Goal: Task Accomplishment & Management: Use online tool/utility

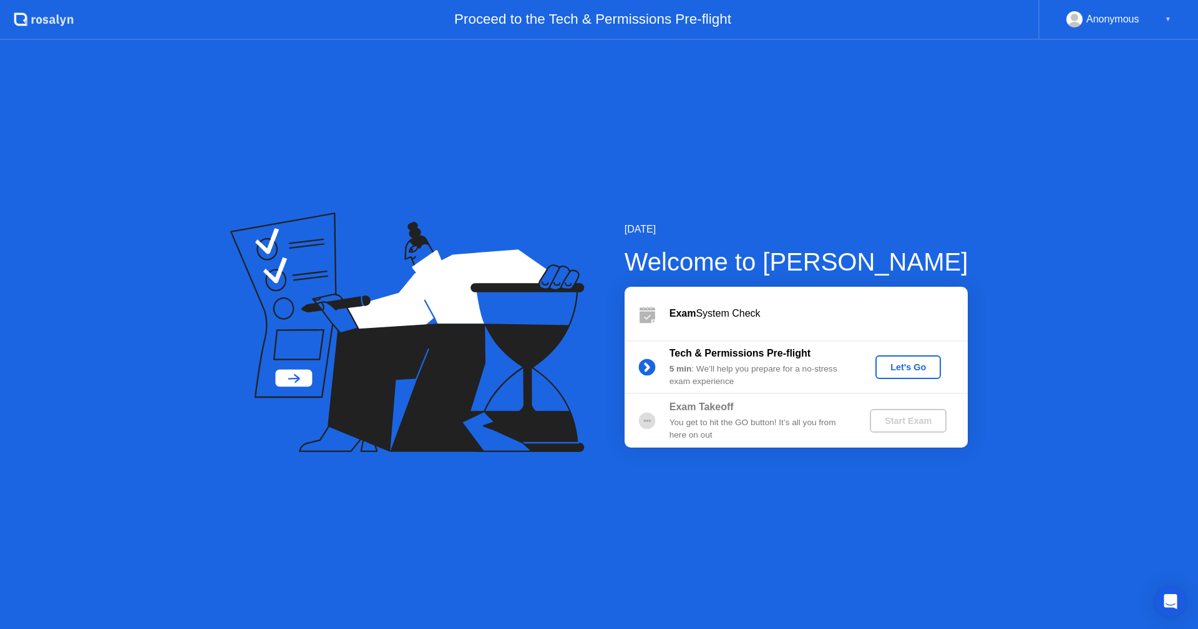
click at [919, 371] on div "Let's Go" at bounding box center [908, 367] width 56 height 10
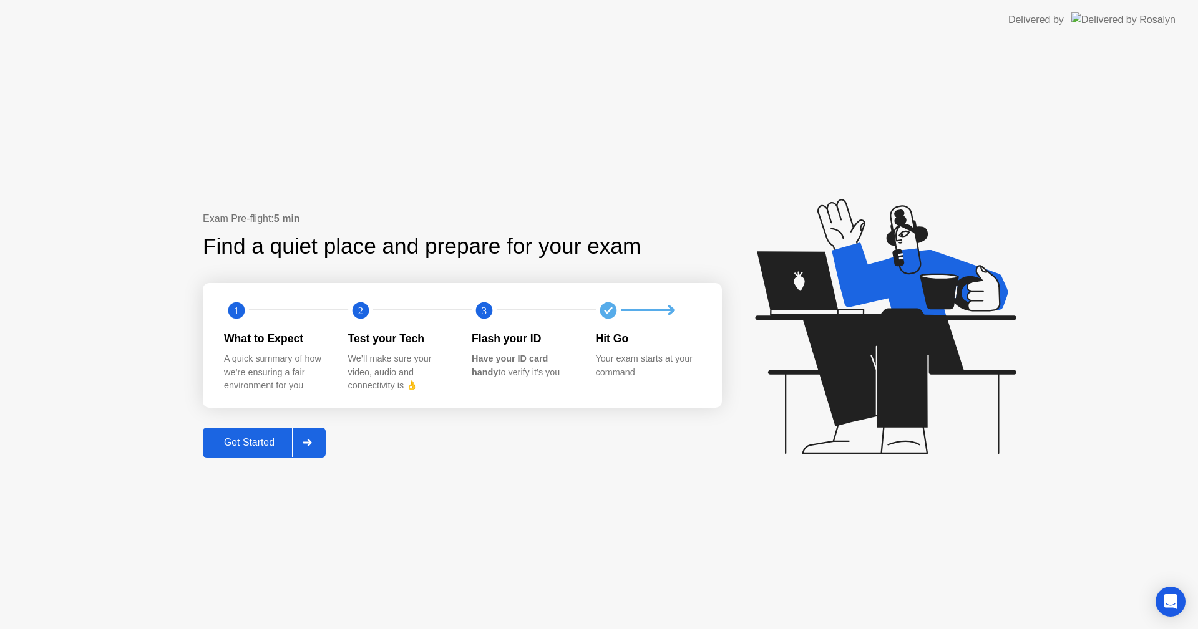
click at [485, 309] on text "3" at bounding box center [484, 310] width 5 height 12
click at [239, 443] on div "Get Started" at bounding box center [248, 442] width 85 height 11
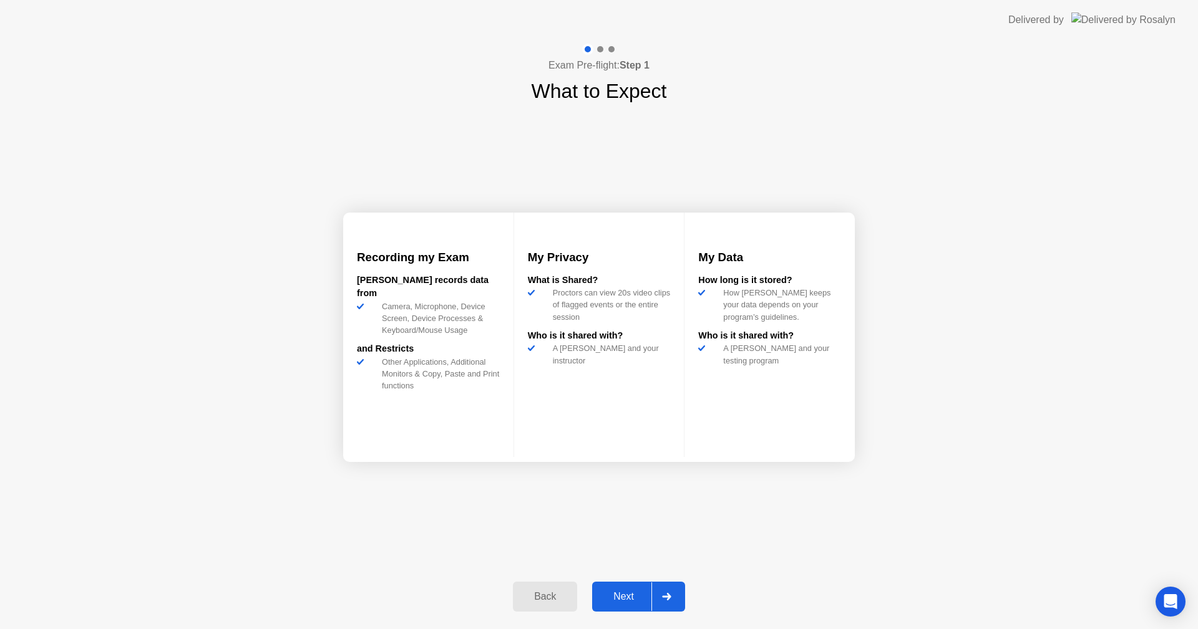
click at [629, 598] on div "Next" at bounding box center [624, 596] width 56 height 11
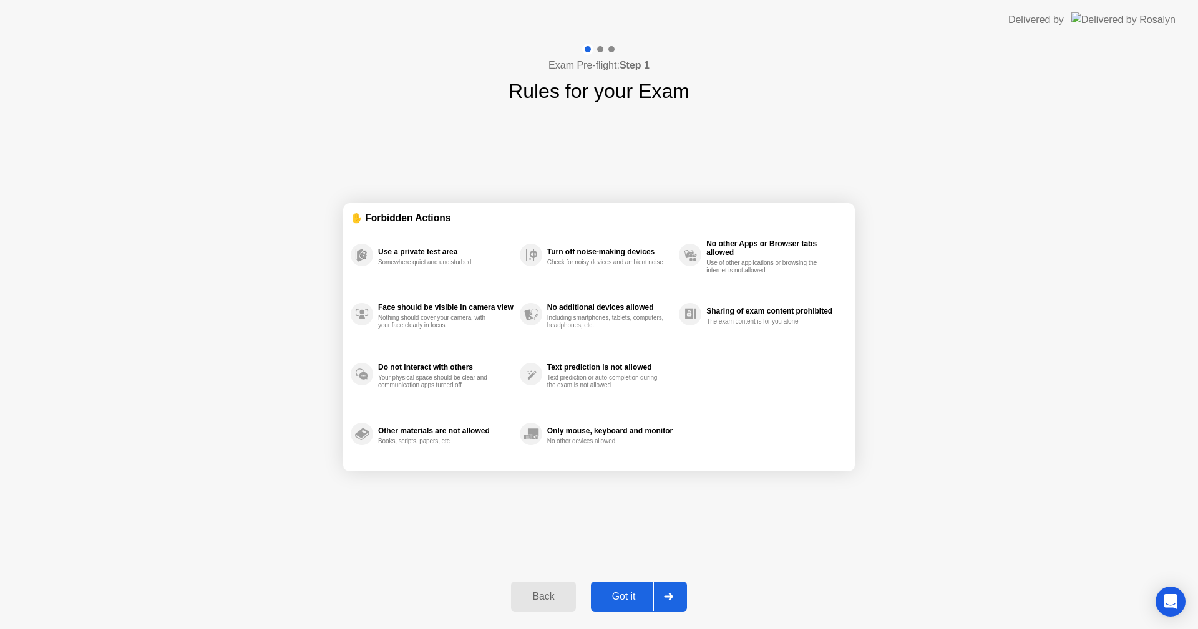
click at [614, 594] on div "Got it" at bounding box center [624, 596] width 59 height 11
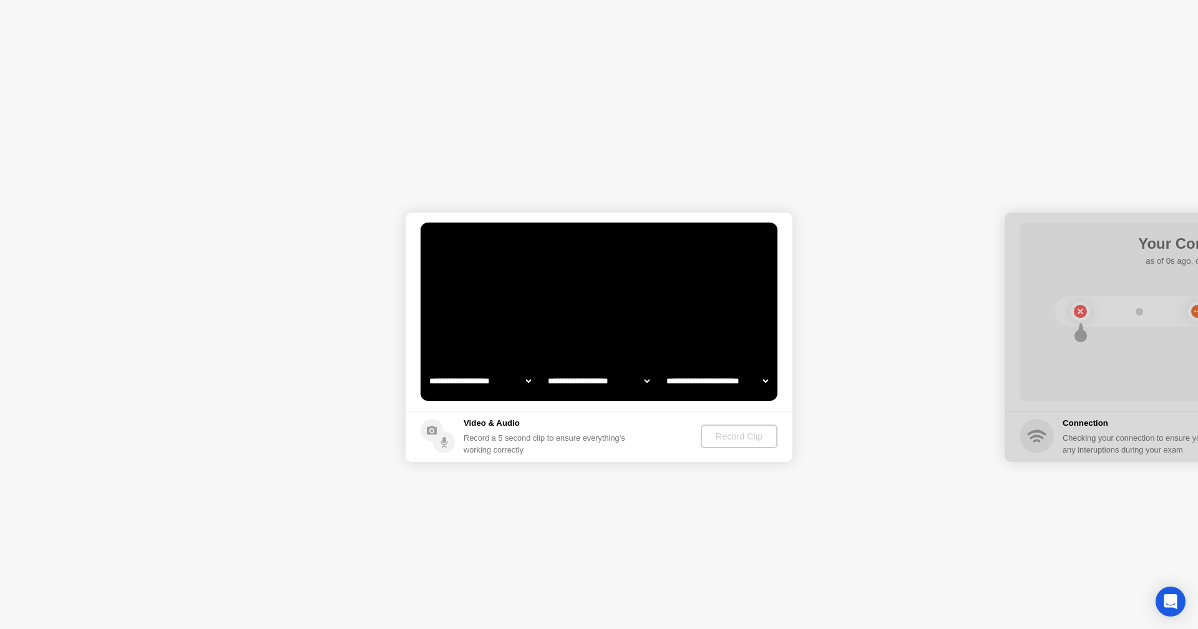
select select "**********"
select select "*******"
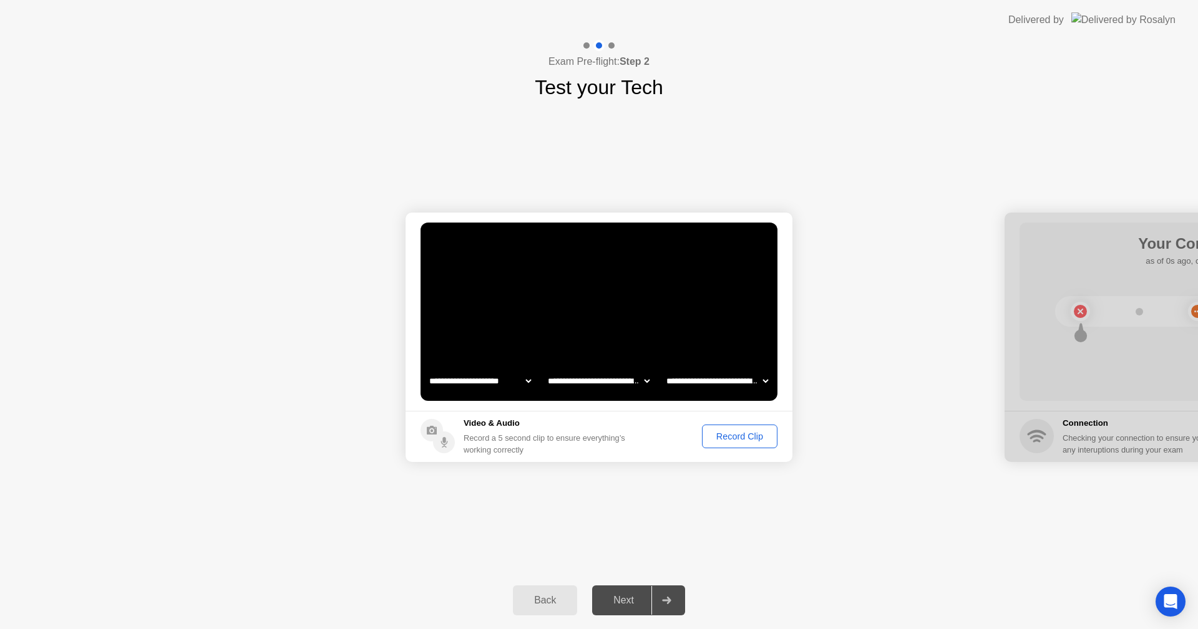
click at [728, 435] on div "Record Clip" at bounding box center [739, 437] width 67 height 10
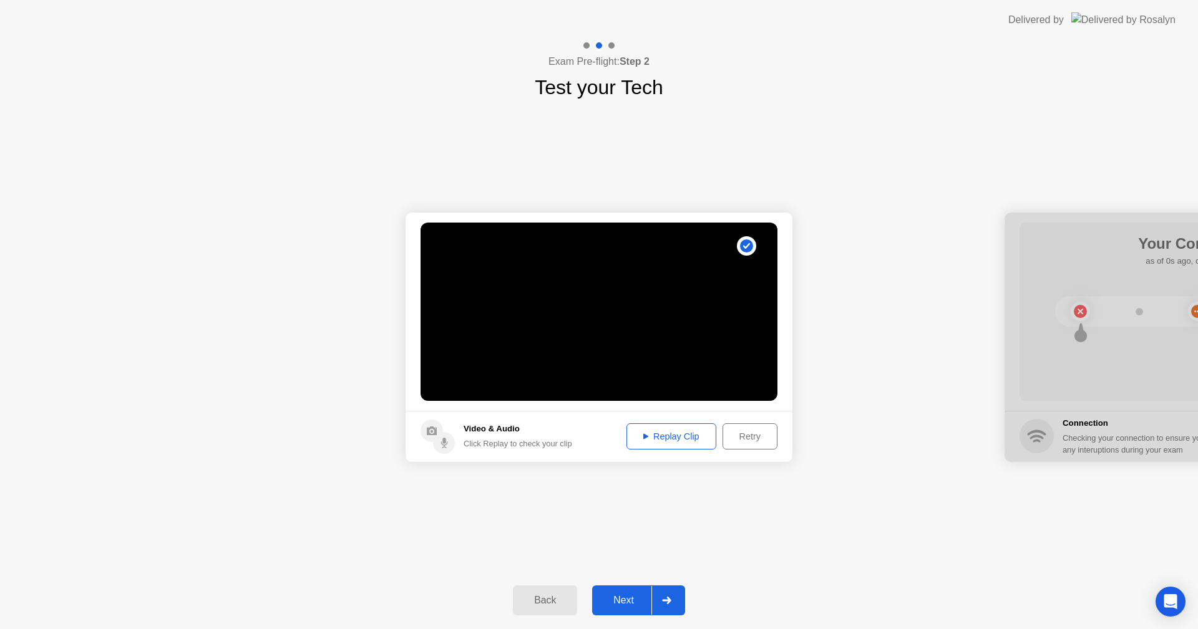
click at [629, 598] on div "Next" at bounding box center [624, 600] width 56 height 11
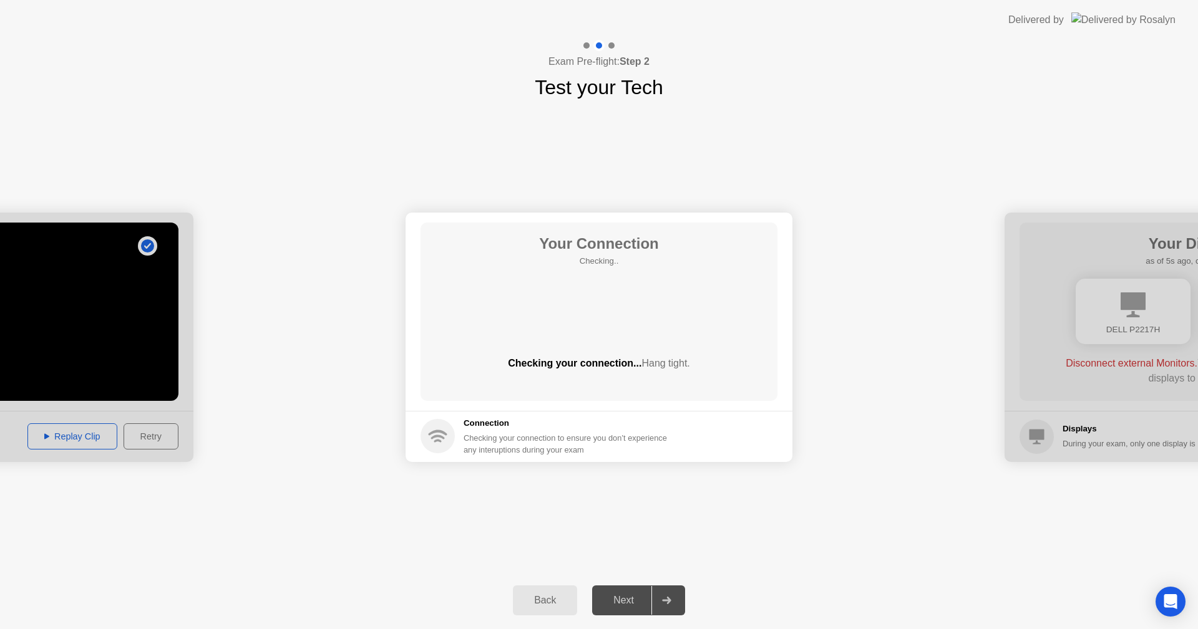
click at [626, 605] on div "Next" at bounding box center [624, 600] width 56 height 11
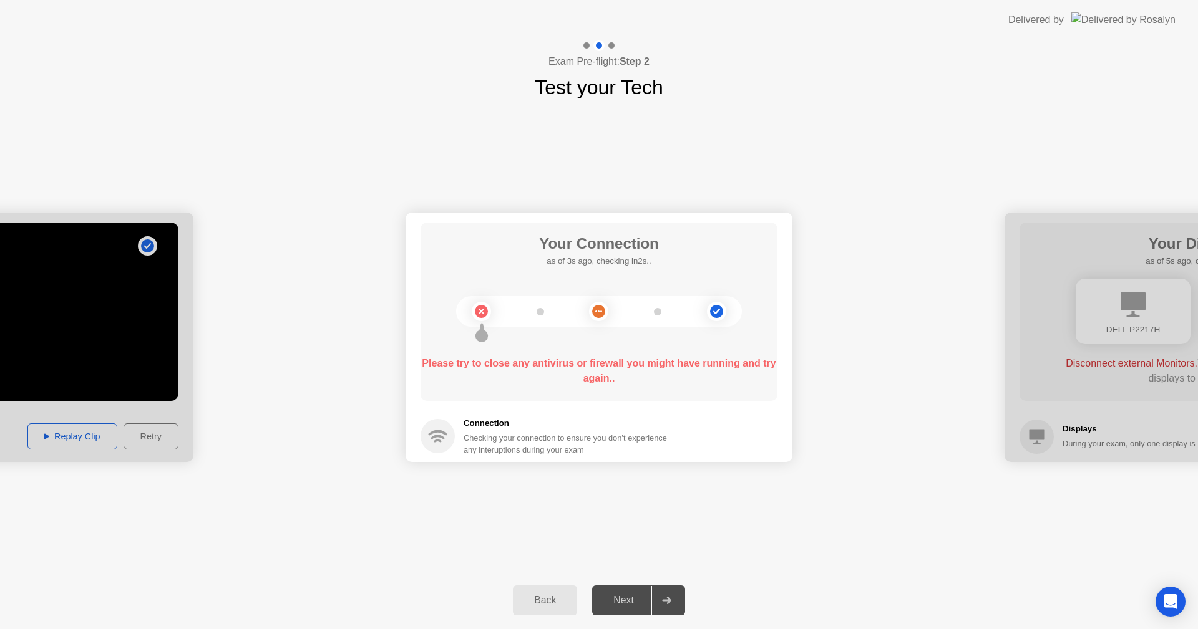
click at [828, 510] on div "**********" at bounding box center [599, 337] width 1198 height 470
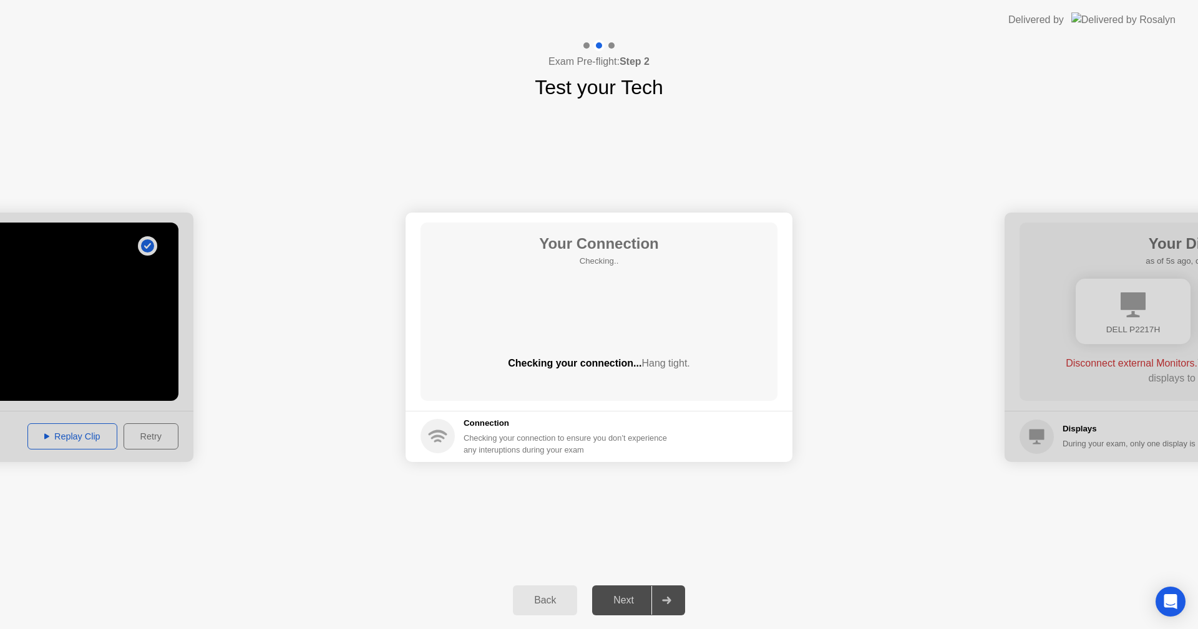
click at [541, 603] on div "Back" at bounding box center [545, 600] width 57 height 11
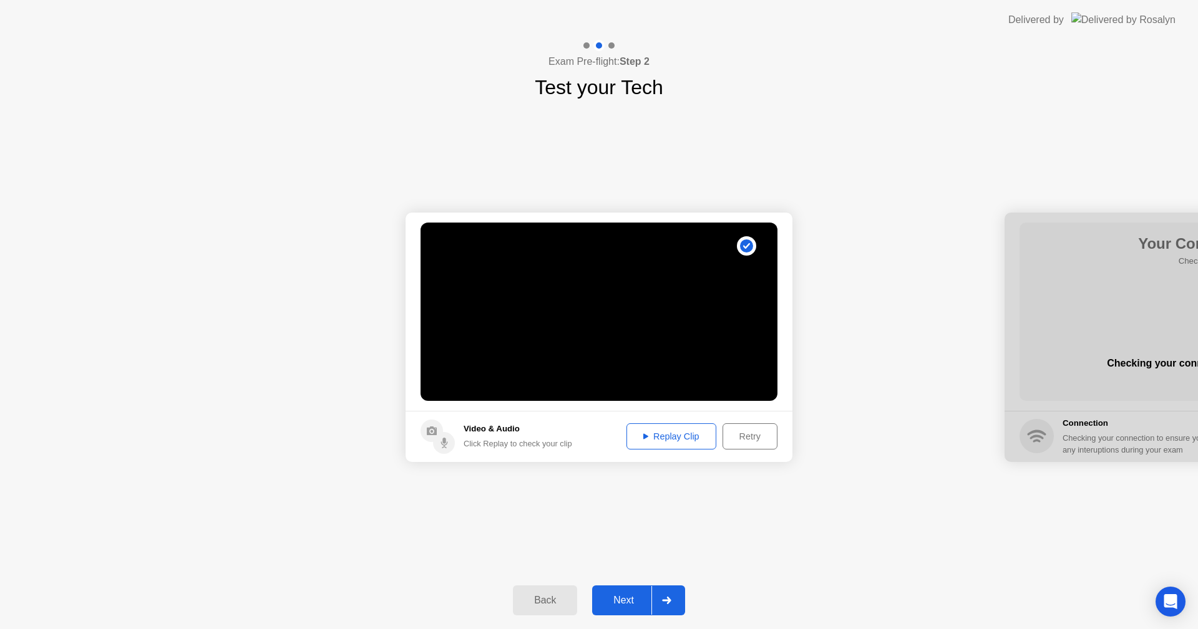
click at [669, 601] on icon at bounding box center [666, 600] width 9 height 7
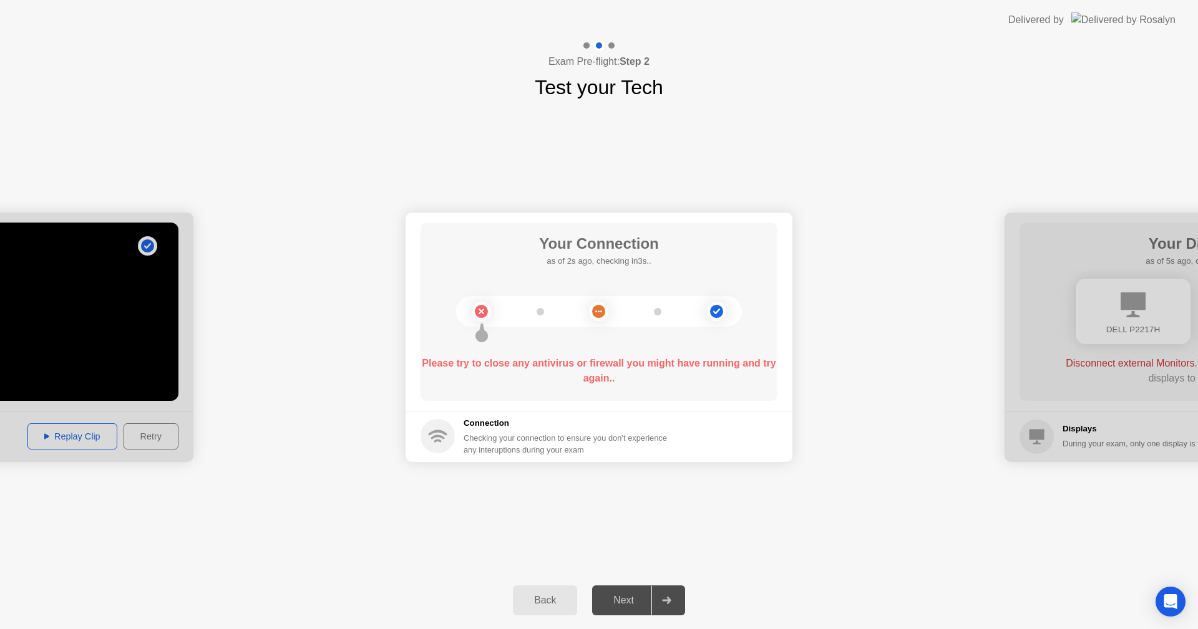
click at [585, 364] on b "Please try to close any antivirus or firewall you might have running and try ag…" at bounding box center [599, 371] width 354 height 26
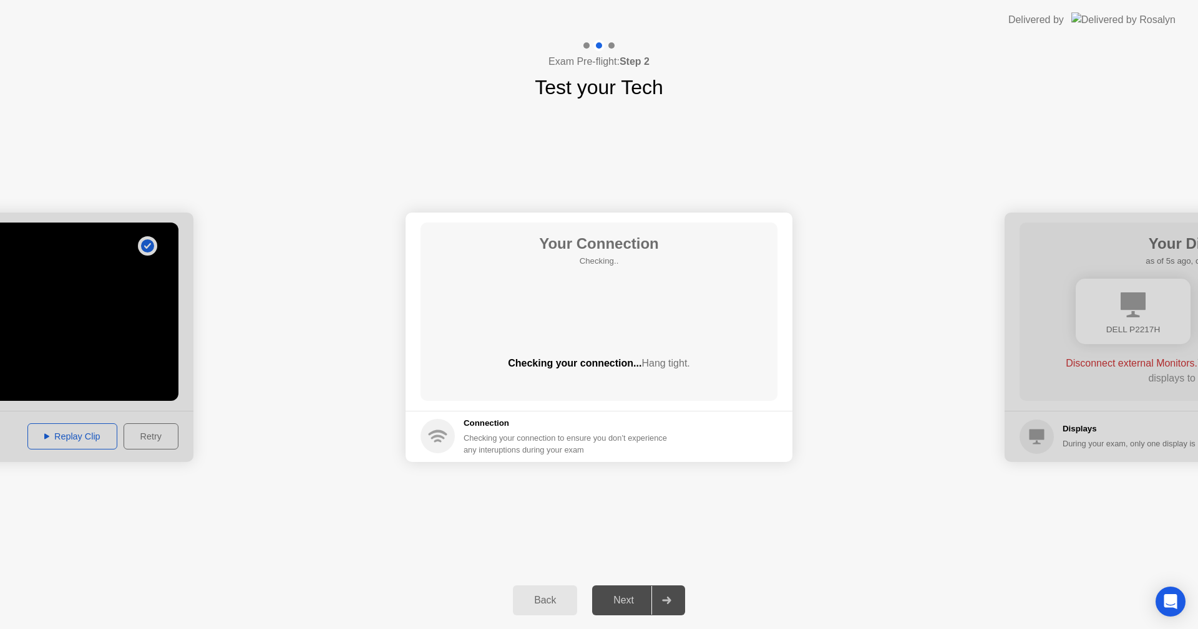
click at [477, 512] on div "**********" at bounding box center [599, 337] width 1198 height 470
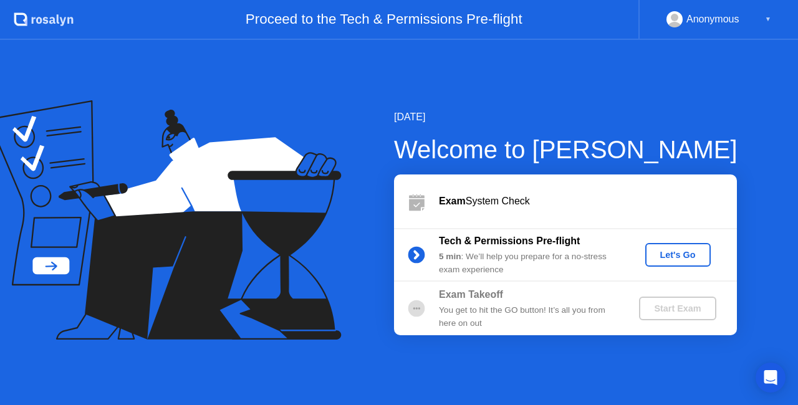
click at [682, 256] on div "Let's Go" at bounding box center [679, 255] width 56 height 10
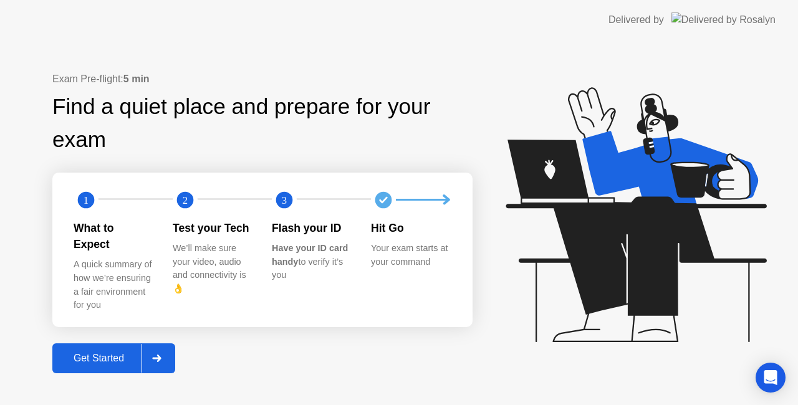
click at [109, 356] on div "Get Started" at bounding box center [98, 358] width 85 height 11
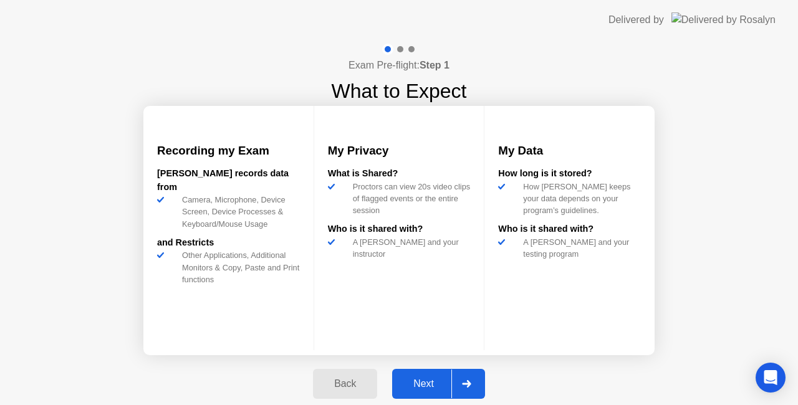
click at [425, 379] on div "Next" at bounding box center [424, 384] width 56 height 11
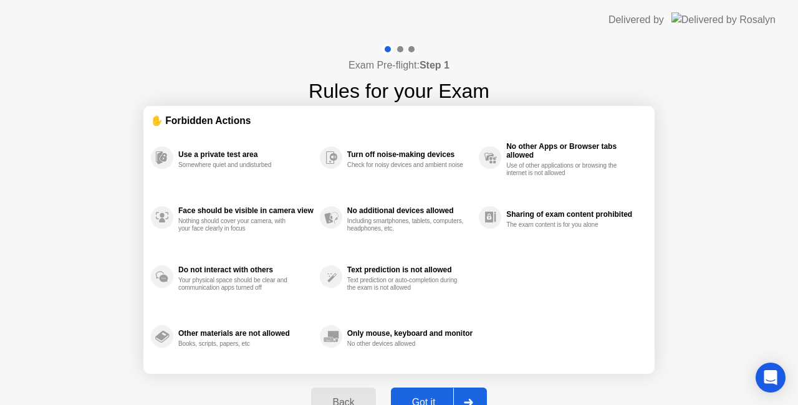
click at [423, 394] on button "Got it" at bounding box center [439, 403] width 96 height 30
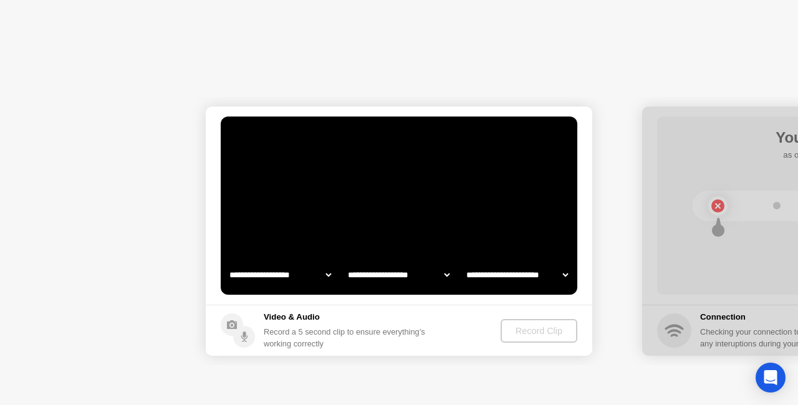
select select "**********"
select select "*******"
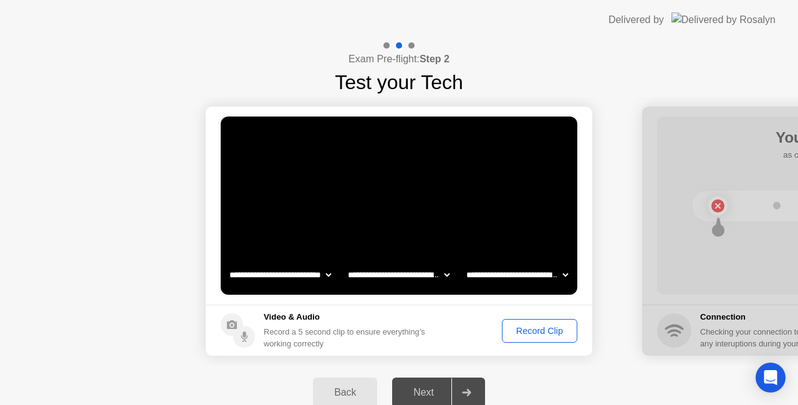
click at [541, 336] on div "Record Clip" at bounding box center [540, 331] width 67 height 10
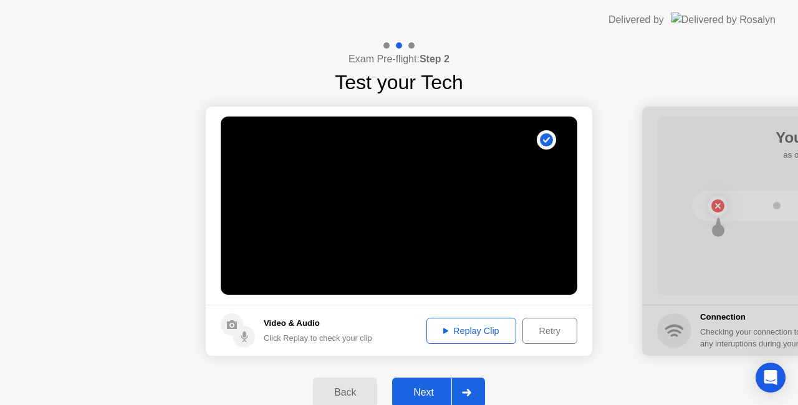
click at [438, 389] on div "Next" at bounding box center [424, 392] width 56 height 11
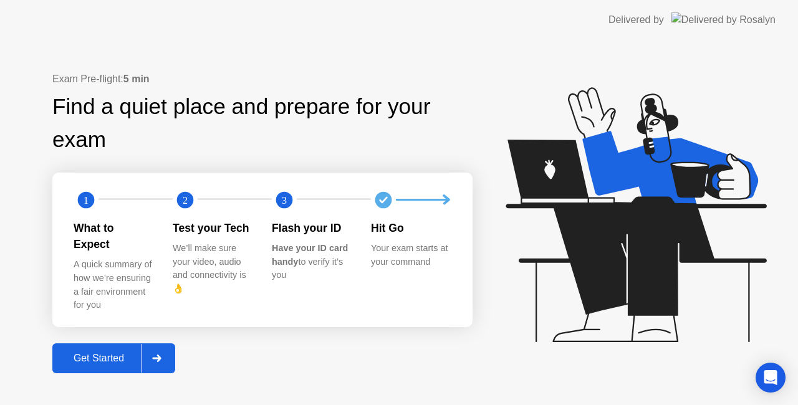
click at [95, 353] on div "Get Started" at bounding box center [98, 358] width 85 height 11
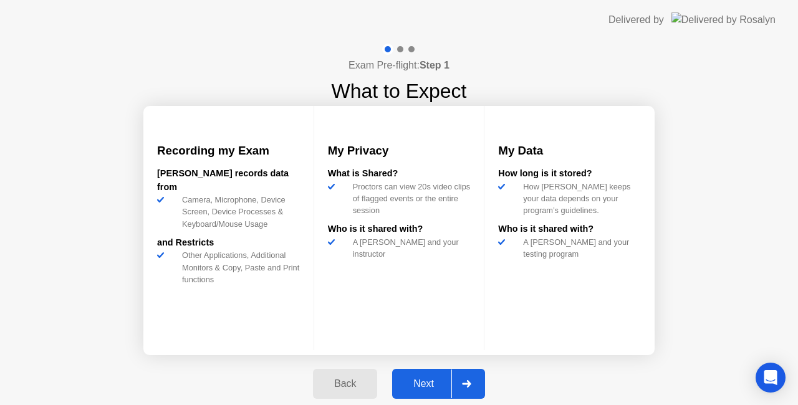
click at [414, 389] on div "Next" at bounding box center [424, 384] width 56 height 11
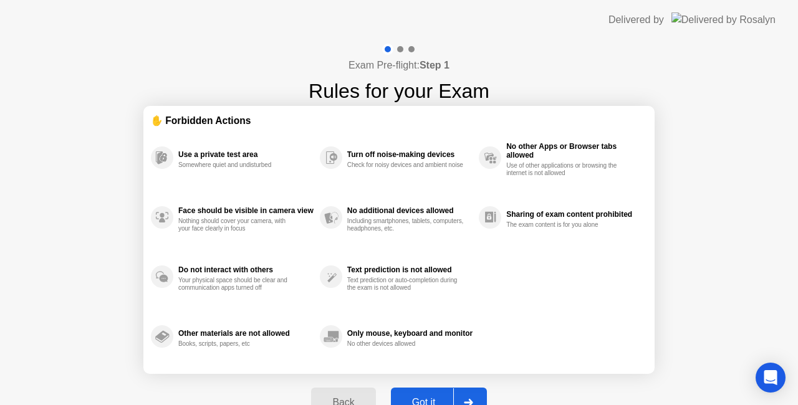
click at [414, 389] on button "Got it" at bounding box center [439, 403] width 96 height 30
select select "**********"
select select "*******"
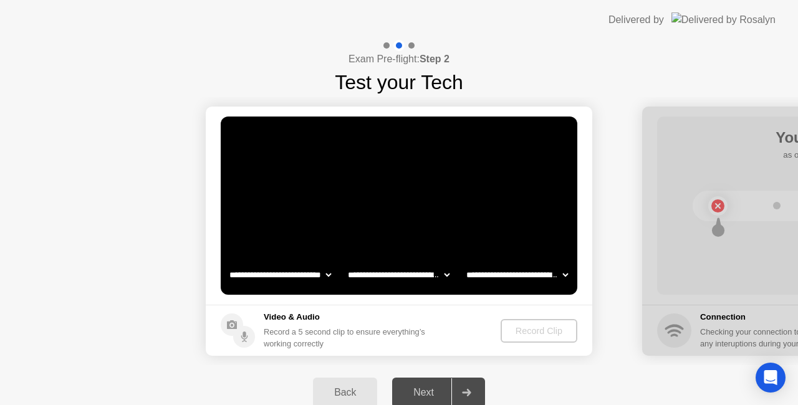
click at [522, 332] on div "Record Clip" at bounding box center [539, 331] width 67 height 10
click at [522, 332] on div "Record Clip" at bounding box center [540, 331] width 67 height 10
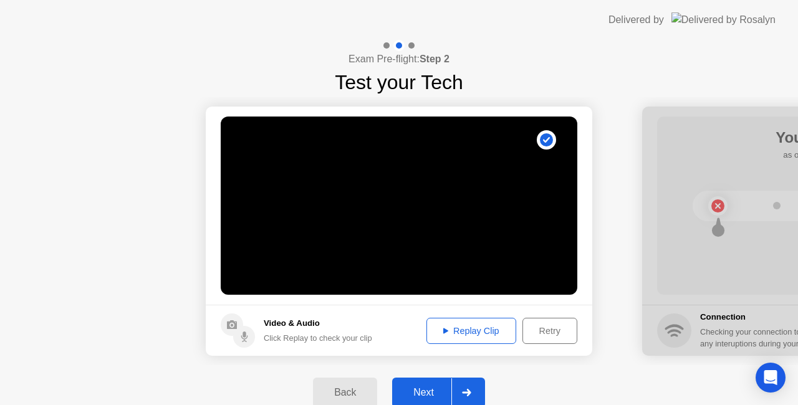
click at [427, 387] on div "Next" at bounding box center [424, 392] width 56 height 11
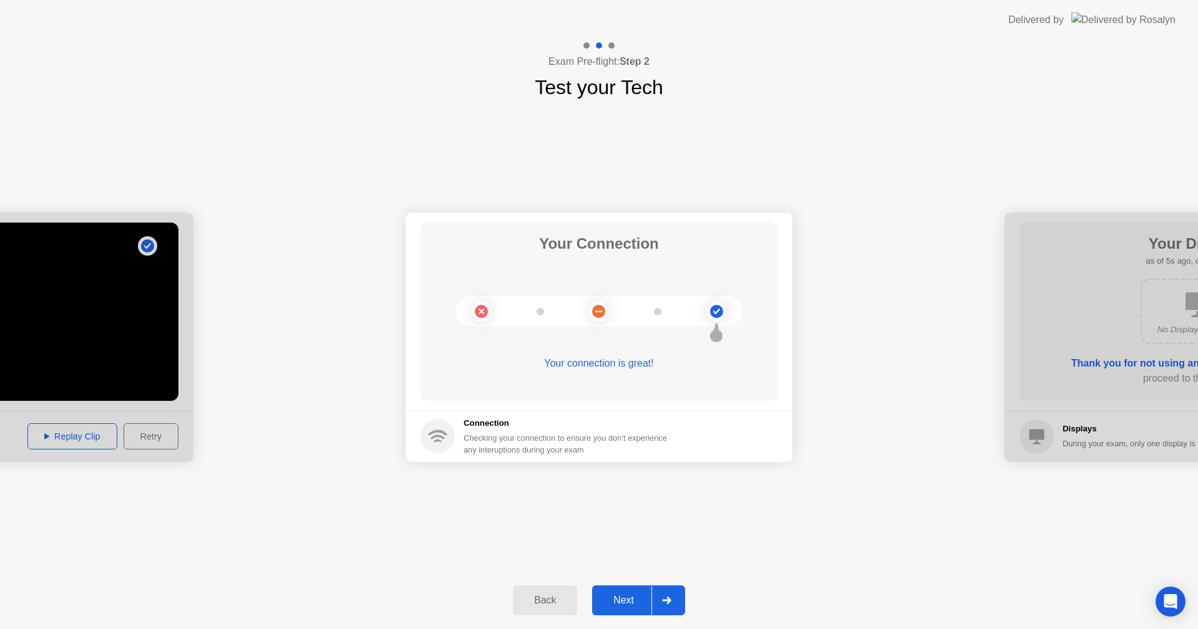
click at [629, 405] on div "Next" at bounding box center [624, 600] width 56 height 11
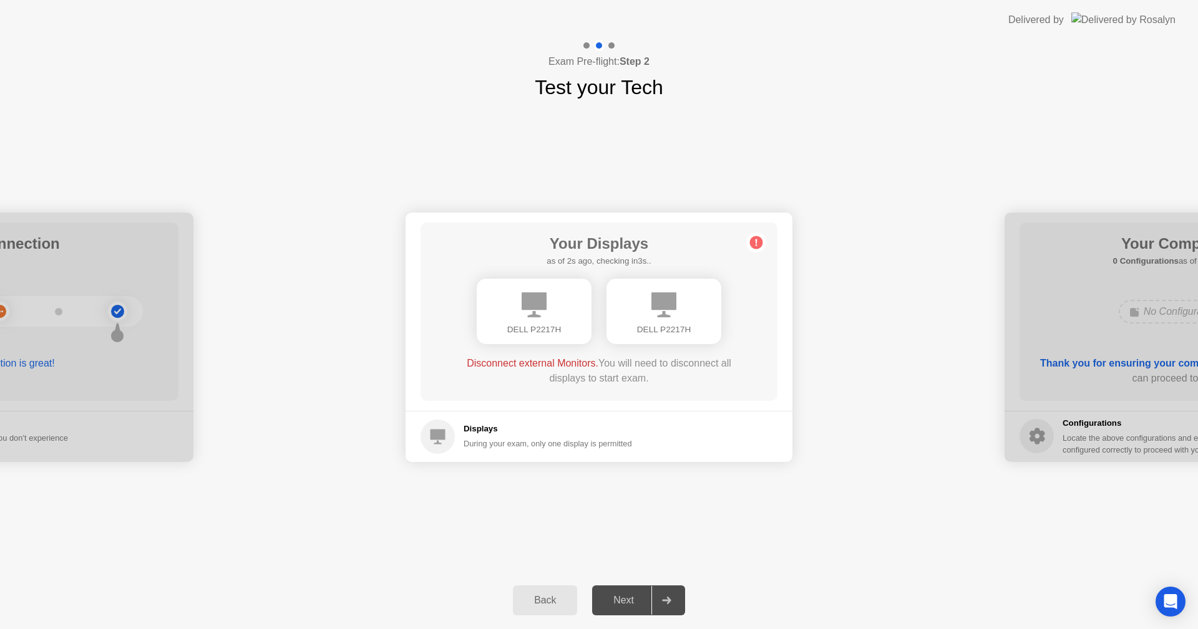
click at [478, 405] on h5 "Displays" at bounding box center [547, 429] width 168 height 12
click at [478, 405] on div "During your exam, only one display is permitted" at bounding box center [547, 444] width 168 height 12
click at [445, 405] on circle at bounding box center [437, 437] width 34 height 34
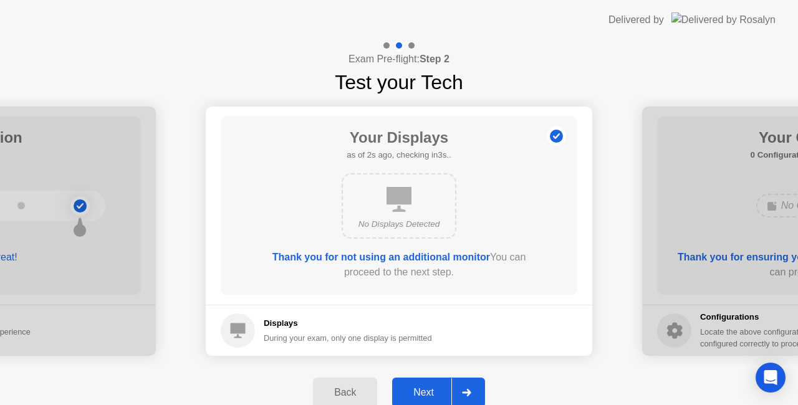
click at [425, 392] on div "Next" at bounding box center [424, 392] width 56 height 11
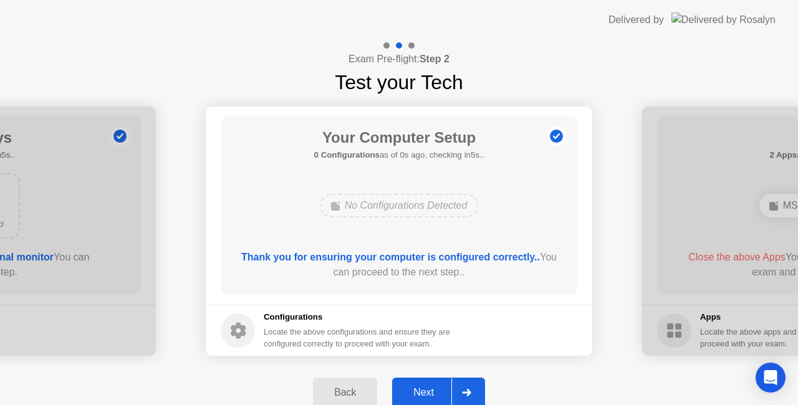
click at [415, 387] on div "Next" at bounding box center [424, 392] width 56 height 11
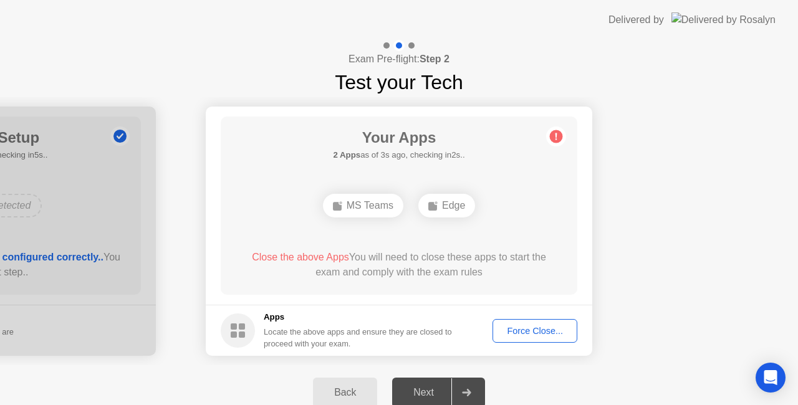
click at [517, 336] on div "Force Close..." at bounding box center [535, 331] width 76 height 10
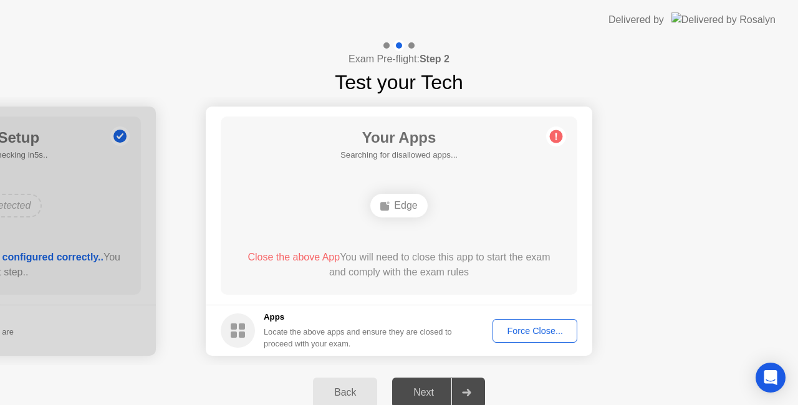
click at [531, 332] on div "Force Close..." at bounding box center [535, 331] width 76 height 10
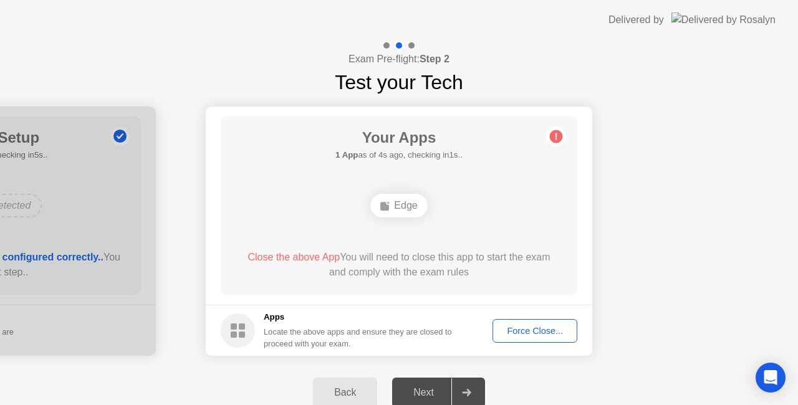
click at [418, 399] on div "Next" at bounding box center [424, 392] width 56 height 11
click at [342, 390] on div "Back" at bounding box center [345, 392] width 57 height 11
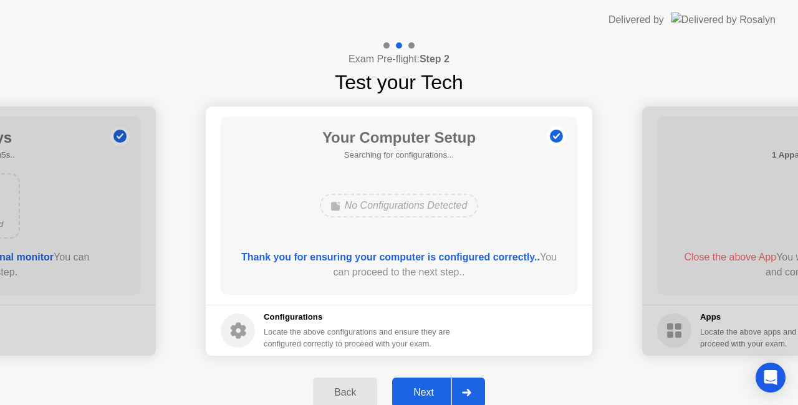
click at [417, 388] on div "Next" at bounding box center [424, 392] width 56 height 11
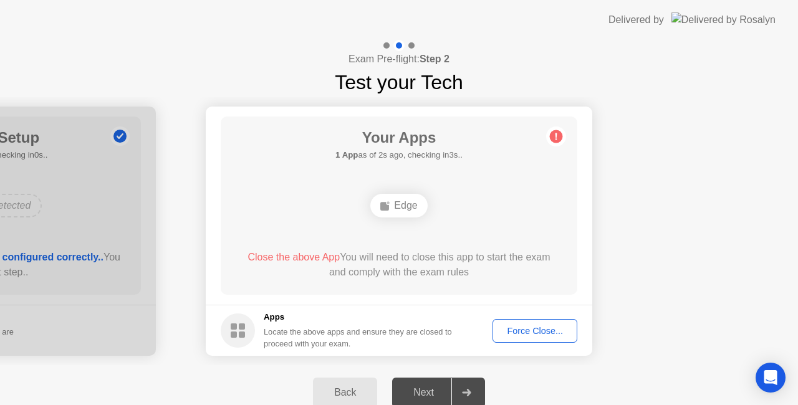
click at [491, 201] on div "Edge" at bounding box center [399, 206] width 286 height 34
click at [537, 331] on div "Force Close..." at bounding box center [535, 331] width 76 height 10
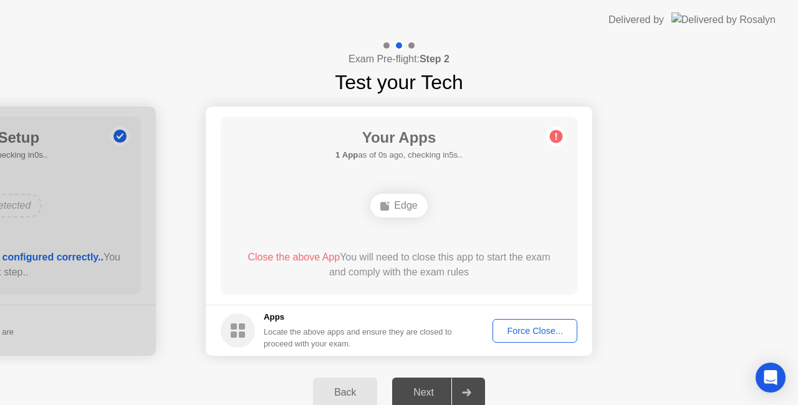
click at [346, 388] on div "Back" at bounding box center [345, 392] width 57 height 11
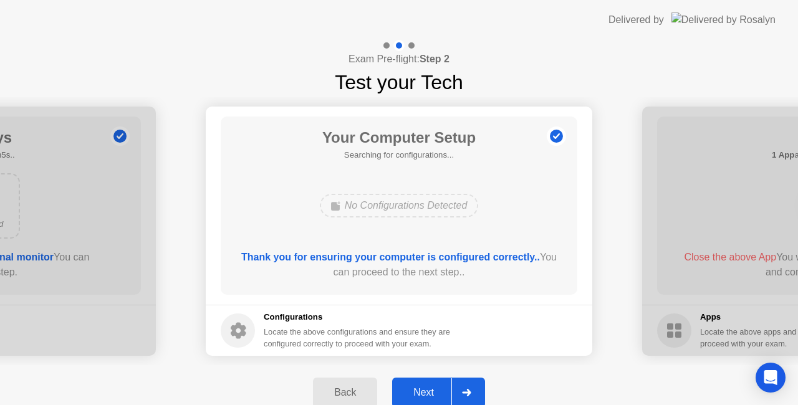
click at [346, 388] on div "Back" at bounding box center [345, 392] width 57 height 11
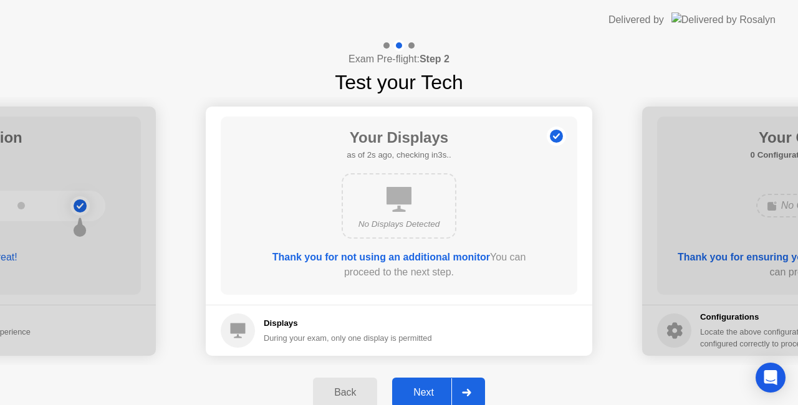
click at [423, 394] on div "Next" at bounding box center [424, 392] width 56 height 11
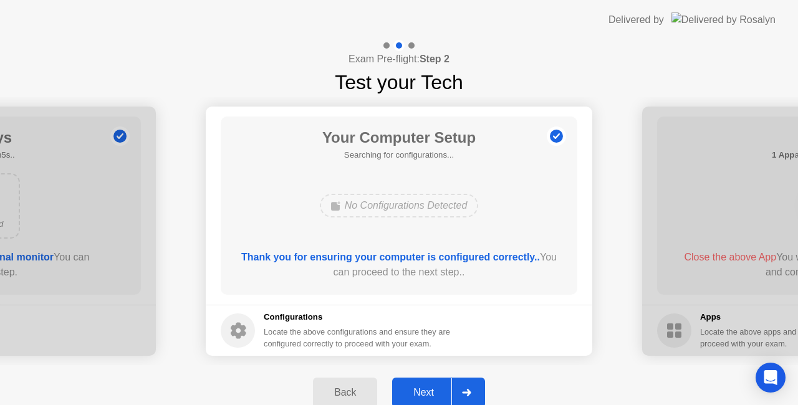
click at [423, 394] on div "Next" at bounding box center [424, 392] width 56 height 11
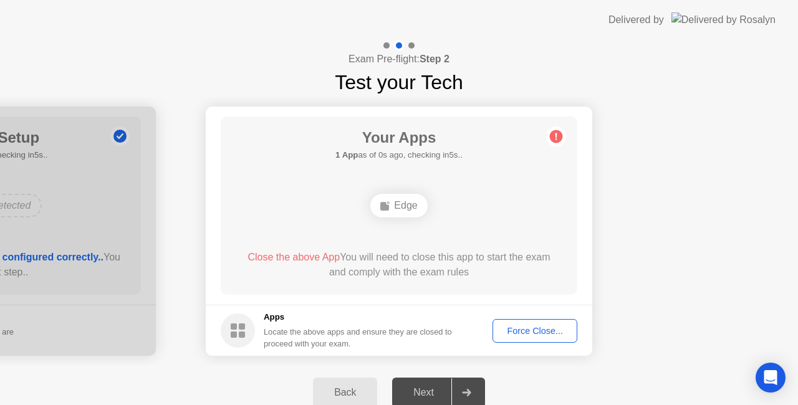
click at [423, 394] on div "Next" at bounding box center [424, 392] width 56 height 11
click at [407, 207] on div "Edge" at bounding box center [399, 206] width 57 height 24
click at [558, 139] on circle at bounding box center [556, 136] width 13 height 13
click at [525, 334] on div "Force Close..." at bounding box center [535, 331] width 76 height 10
